Goal: Information Seeking & Learning: Learn about a topic

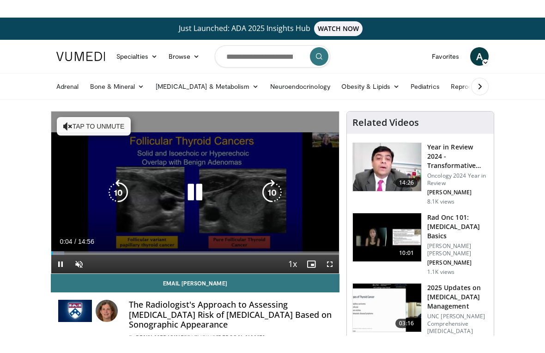
scroll to position [11, 0]
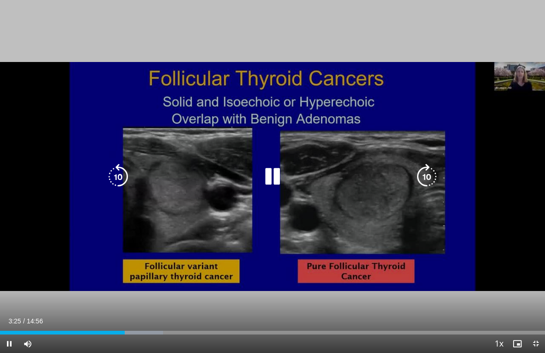
click at [61, 12] on div "10 seconds Tap to unmute" at bounding box center [272, 176] width 545 height 353
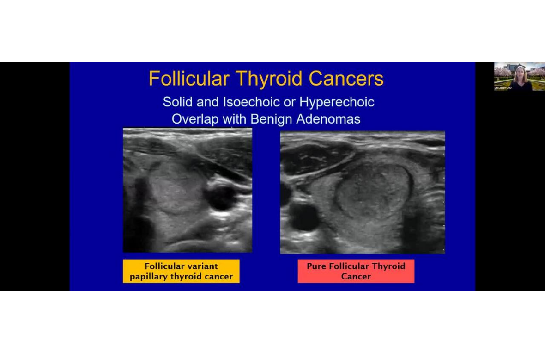
click at [0, 0] on html "Just Launched: ADA 2025 Insights Hub WATCH NOW Specialties Adult & Family Medic…" at bounding box center [272, 165] width 545 height 353
click at [2, 0] on html "Just Launched: ADA 2025 Insights Hub WATCH NOW Specialties Adult & Family Medic…" at bounding box center [272, 165] width 545 height 353
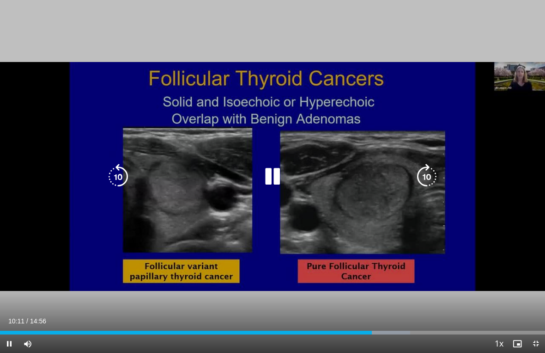
click at [122, 171] on icon "Video Player" at bounding box center [118, 177] width 26 height 26
click at [123, 176] on icon "Video Player" at bounding box center [118, 177] width 26 height 26
click at [120, 176] on icon "Video Player" at bounding box center [118, 177] width 26 height 26
click at [128, 181] on icon "Video Player" at bounding box center [118, 177] width 26 height 26
click at [123, 185] on icon "Video Player" at bounding box center [118, 177] width 26 height 26
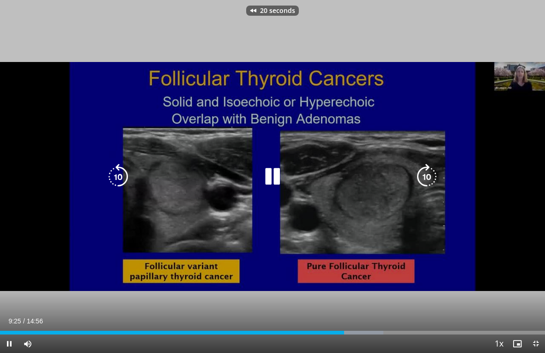
click at [124, 175] on icon "Video Player" at bounding box center [118, 177] width 26 height 26
click at [273, 177] on icon "Video Player" at bounding box center [273, 177] width 26 height 26
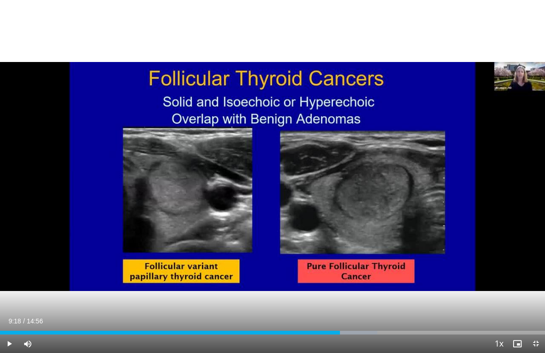
click at [319, 200] on div "30 seconds Tap to unmute" at bounding box center [272, 176] width 545 height 353
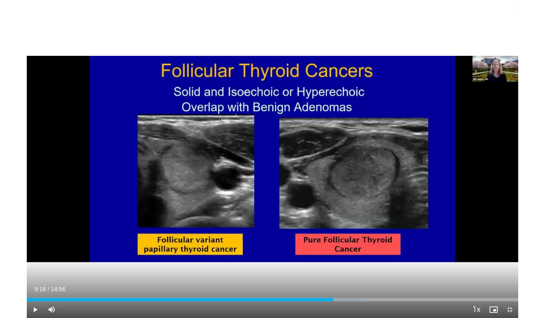
scroll to position [0, 0]
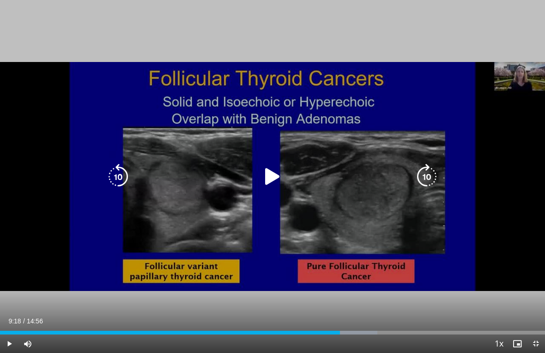
click at [434, 184] on icon "Video Player" at bounding box center [427, 177] width 26 height 26
click at [433, 189] on icon "Video Player" at bounding box center [427, 177] width 26 height 26
click at [433, 182] on icon "Video Player" at bounding box center [427, 177] width 26 height 26
click at [432, 190] on icon "Video Player" at bounding box center [427, 177] width 26 height 26
click at [276, 184] on icon "Video Player" at bounding box center [273, 177] width 26 height 26
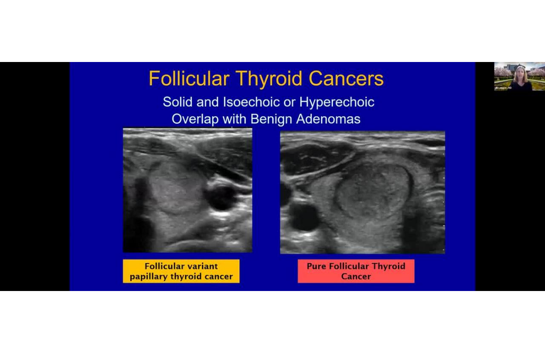
click at [433, 188] on icon "Video Player" at bounding box center [427, 177] width 26 height 26
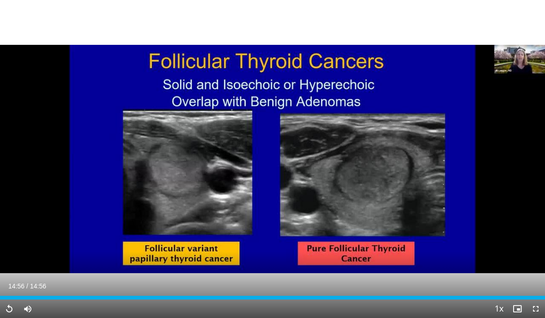
scroll to position [107, 0]
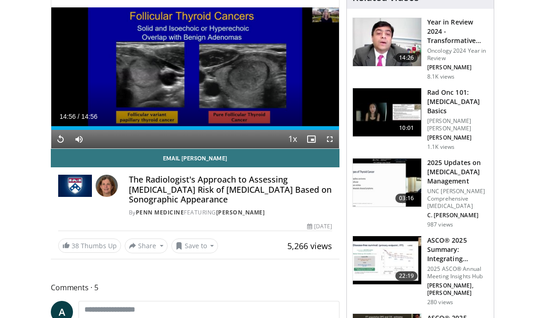
click at [445, 171] on h3 "2025 Updates on Thyroid Cancer Management" at bounding box center [458, 172] width 61 height 28
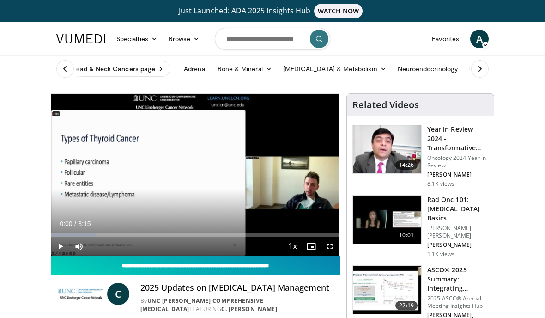
click at [60, 257] on input "**********" at bounding box center [195, 265] width 289 height 19
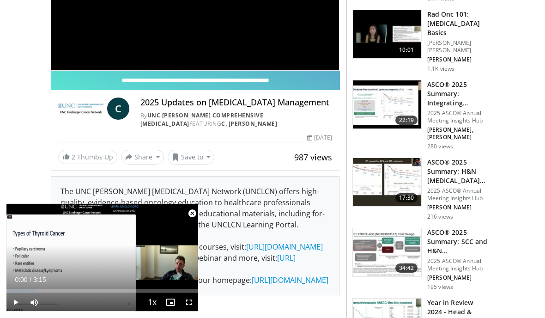
scroll to position [185, 0]
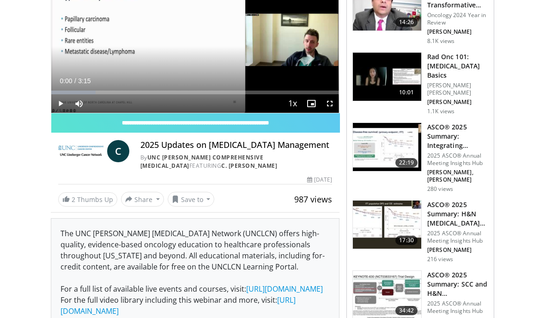
scroll to position [0, 0]
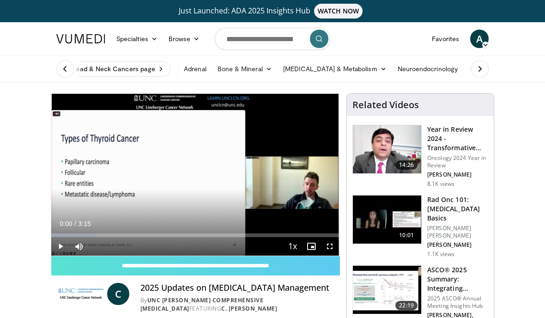
click at [479, 74] on button at bounding box center [480, 69] width 18 height 18
click at [483, 71] on icon at bounding box center [480, 68] width 9 height 9
click at [442, 68] on link "Thyroid" at bounding box center [458, 69] width 33 height 18
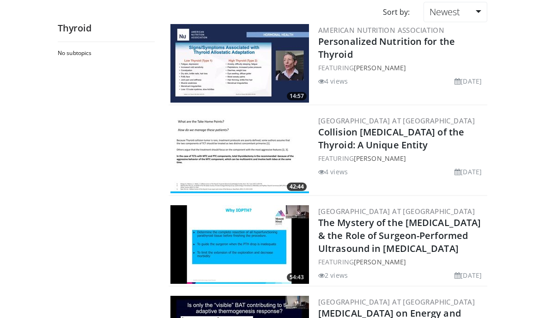
scroll to position [103, 0]
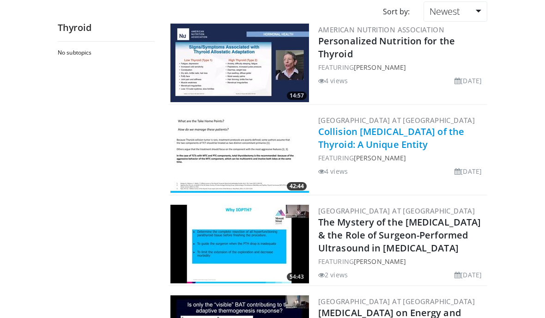
click at [369, 145] on link "Collision Tumors of the Thyroid: A Unique Entity" at bounding box center [391, 137] width 146 height 25
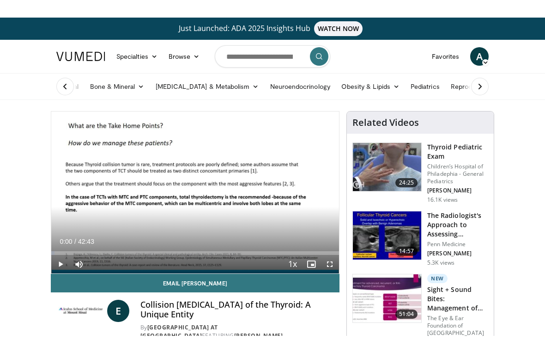
scroll to position [11, 0]
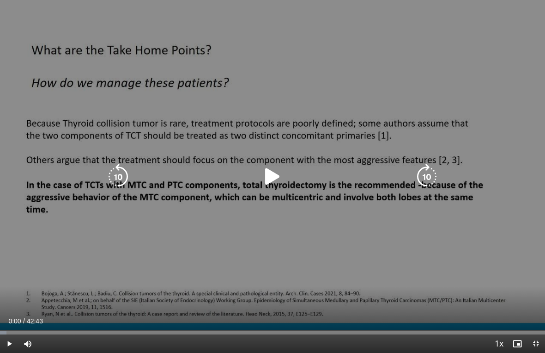
click at [422, 168] on icon "Video Player" at bounding box center [427, 177] width 26 height 26
click at [428, 172] on icon "Video Player" at bounding box center [427, 177] width 26 height 26
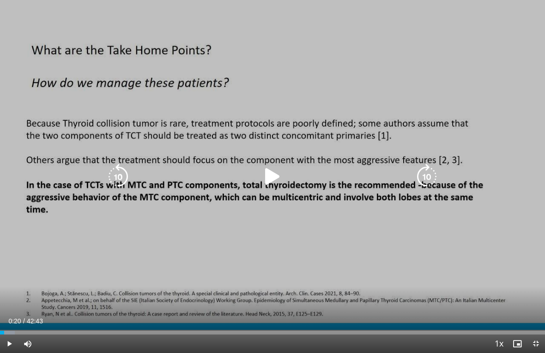
click at [432, 169] on icon "Video Player" at bounding box center [427, 177] width 26 height 26
click at [427, 172] on icon "Video Player" at bounding box center [427, 177] width 26 height 26
click at [422, 177] on icon "Video Player" at bounding box center [427, 177] width 26 height 26
click at [428, 172] on icon "Video Player" at bounding box center [427, 177] width 26 height 26
click at [424, 178] on icon "Video Player" at bounding box center [427, 177] width 26 height 26
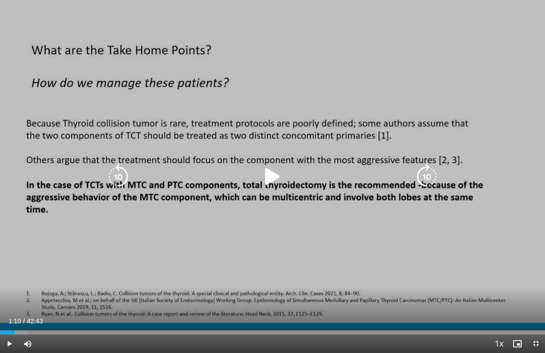
click at [422, 175] on icon "Video Player" at bounding box center [427, 177] width 26 height 26
click at [418, 166] on icon "Video Player" at bounding box center [427, 177] width 26 height 26
click at [423, 174] on icon "Video Player" at bounding box center [427, 177] width 26 height 26
click at [429, 174] on icon "Video Player" at bounding box center [427, 177] width 26 height 26
click at [428, 171] on icon "Video Player" at bounding box center [427, 177] width 26 height 26
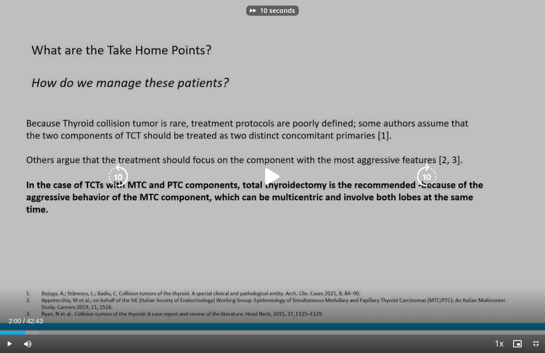
click at [423, 178] on icon "Video Player" at bounding box center [427, 177] width 26 height 26
click at [437, 171] on icon "Video Player" at bounding box center [427, 177] width 26 height 26
click at [417, 176] on icon "Video Player" at bounding box center [427, 177] width 26 height 26
click at [424, 176] on icon "Video Player" at bounding box center [427, 177] width 26 height 26
click at [428, 172] on icon "Video Player" at bounding box center [427, 177] width 26 height 26
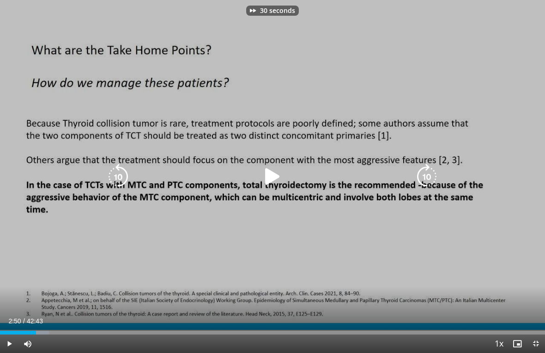
click at [423, 175] on icon "Video Player" at bounding box center [427, 177] width 26 height 26
click at [423, 176] on icon "Video Player" at bounding box center [427, 177] width 26 height 26
click at [429, 175] on icon "Video Player" at bounding box center [427, 177] width 26 height 26
click at [424, 173] on icon "Video Player" at bounding box center [427, 177] width 26 height 26
click at [445, 175] on div "10 seconds Tap to unmute" at bounding box center [272, 176] width 545 height 353
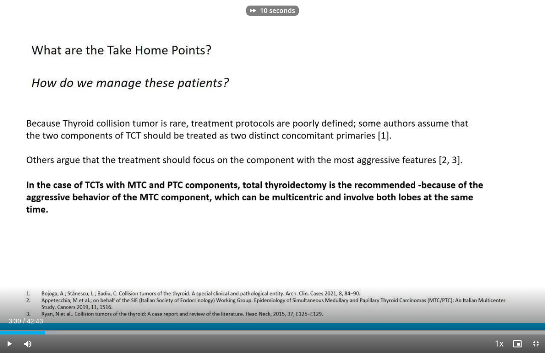
click at [421, 172] on icon "Video Player" at bounding box center [427, 177] width 26 height 26
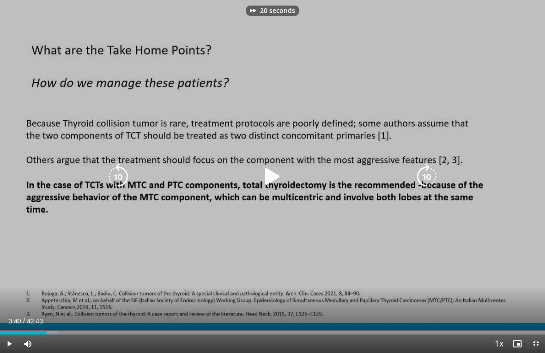
click at [424, 181] on icon "Video Player" at bounding box center [427, 177] width 26 height 26
click at [429, 174] on icon "Video Player" at bounding box center [427, 177] width 26 height 26
click at [432, 184] on icon "Video Player" at bounding box center [427, 177] width 26 height 26
click at [419, 170] on icon "Video Player" at bounding box center [427, 177] width 26 height 26
click at [428, 176] on icon "Video Player" at bounding box center [427, 177] width 26 height 26
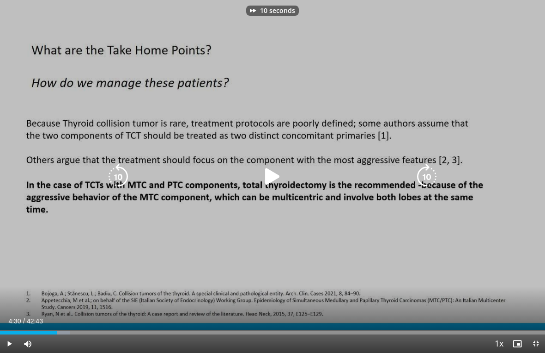
click at [426, 172] on icon "Video Player" at bounding box center [427, 177] width 26 height 26
click at [422, 170] on icon "Video Player" at bounding box center [427, 177] width 26 height 26
click at [422, 169] on icon "Video Player" at bounding box center [427, 177] width 26 height 26
click at [430, 177] on icon "Video Player" at bounding box center [427, 177] width 26 height 26
click at [427, 178] on icon "Video Player" at bounding box center [427, 177] width 26 height 26
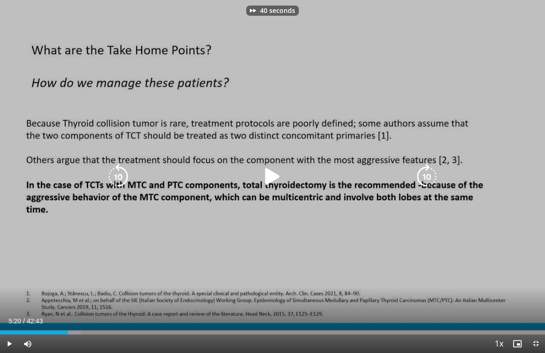
click at [434, 183] on icon "Video Player" at bounding box center [427, 177] width 26 height 26
click at [425, 175] on icon "Video Player" at bounding box center [427, 177] width 26 height 26
click at [427, 182] on icon "Video Player" at bounding box center [427, 177] width 26 height 26
click at [454, 219] on div "20 seconds Tap to unmute" at bounding box center [272, 176] width 545 height 353
click at [428, 180] on icon "Video Player" at bounding box center [427, 177] width 26 height 26
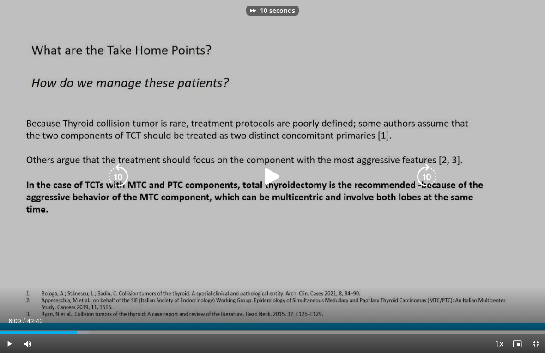
click at [427, 171] on icon "Video Player" at bounding box center [427, 177] width 26 height 26
click at [423, 173] on icon "Video Player" at bounding box center [427, 177] width 26 height 26
click at [429, 172] on icon "Video Player" at bounding box center [427, 177] width 26 height 26
click at [415, 165] on icon "Video Player" at bounding box center [427, 177] width 26 height 26
click at [438, 178] on icon "Video Player" at bounding box center [427, 177] width 26 height 26
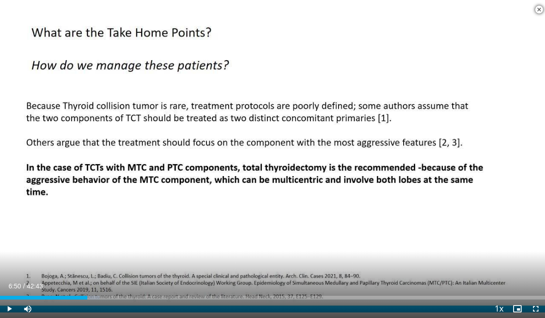
scroll to position [227, 0]
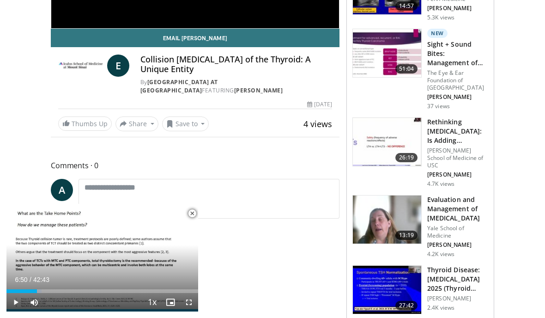
click at [186, 223] on span "Video Player" at bounding box center [192, 213] width 18 height 18
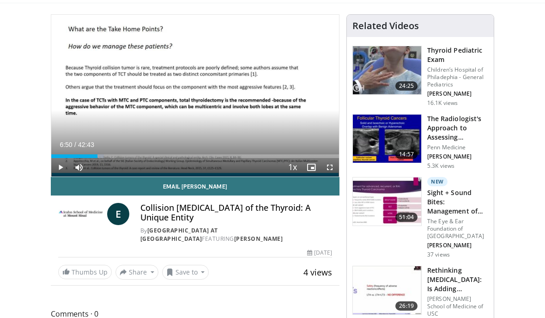
scroll to position [77, 0]
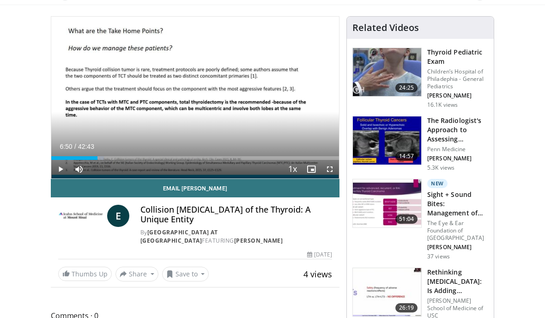
click at [392, 202] on img at bounding box center [387, 203] width 68 height 48
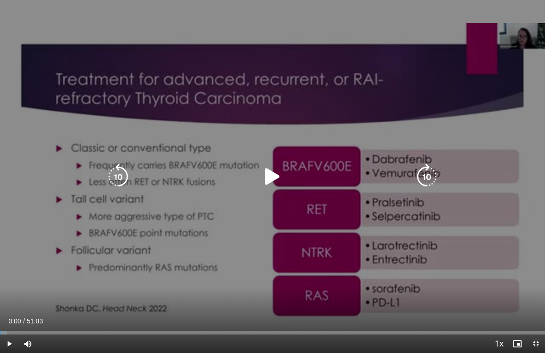
click at [275, 182] on icon "Video Player" at bounding box center [273, 177] width 26 height 26
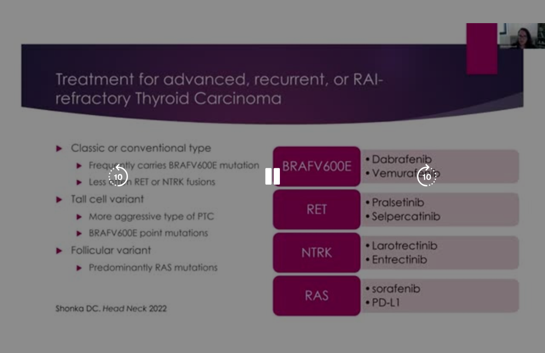
click at [434, 182] on icon "Video Player" at bounding box center [427, 177] width 26 height 26
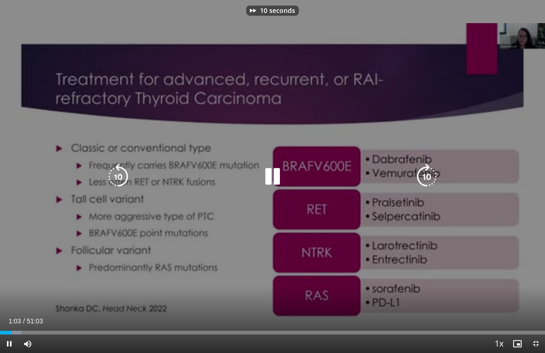
click at [424, 190] on icon "Video Player" at bounding box center [427, 177] width 26 height 26
click at [428, 190] on icon "Video Player" at bounding box center [427, 177] width 26 height 26
click at [433, 187] on icon "Video Player" at bounding box center [427, 177] width 26 height 26
click at [425, 190] on icon "Video Player" at bounding box center [427, 177] width 26 height 26
click at [428, 188] on icon "Video Player" at bounding box center [427, 177] width 26 height 26
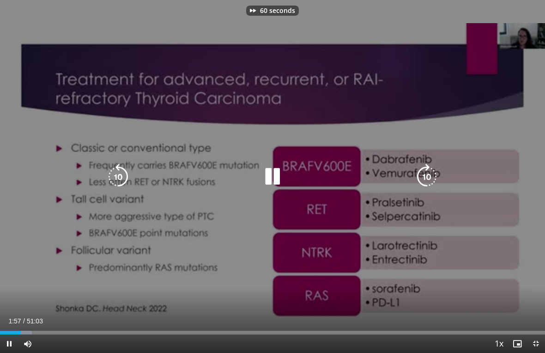
click at [429, 190] on icon "Video Player" at bounding box center [427, 177] width 26 height 26
click at [430, 182] on icon "Video Player" at bounding box center [427, 177] width 26 height 26
click at [438, 177] on icon "Video Player" at bounding box center [427, 177] width 26 height 26
click at [428, 190] on icon "Video Player" at bounding box center [427, 177] width 26 height 26
click at [431, 189] on icon "Video Player" at bounding box center [427, 177] width 26 height 26
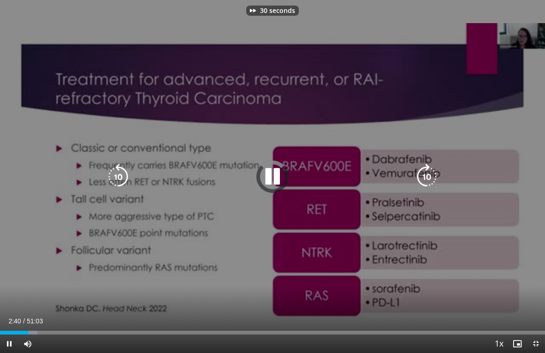
click at [429, 190] on icon "Video Player" at bounding box center [427, 177] width 26 height 26
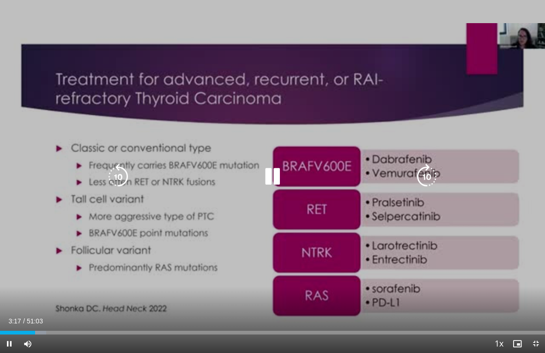
click at [432, 186] on icon "Video Player" at bounding box center [427, 177] width 26 height 26
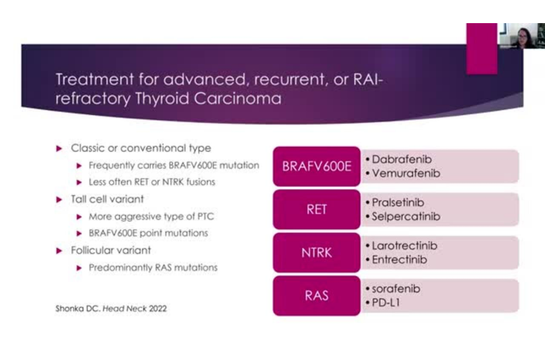
click at [429, 186] on icon "Video Player" at bounding box center [427, 177] width 26 height 26
click at [439, 180] on icon "Video Player" at bounding box center [427, 177] width 26 height 26
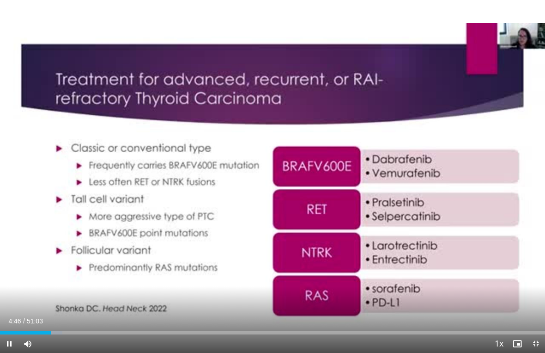
click at [434, 183] on icon "Video Player" at bounding box center [427, 177] width 26 height 26
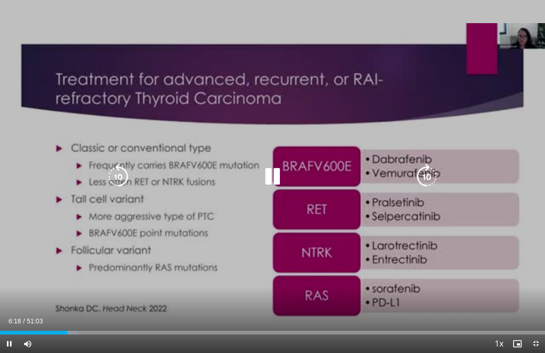
click at [439, 190] on icon "Video Player" at bounding box center [427, 177] width 26 height 26
click at [432, 190] on icon "Video Player" at bounding box center [427, 177] width 26 height 26
